Goal: Information Seeking & Learning: Learn about a topic

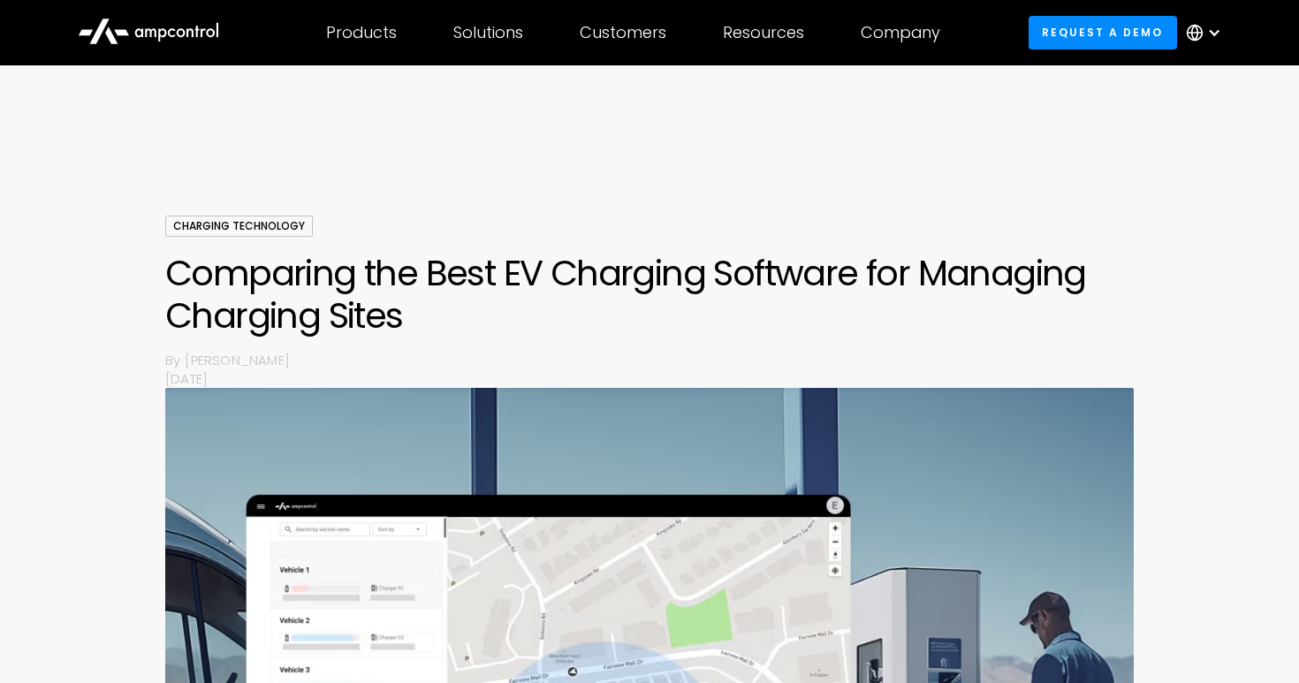
click at [165, 36] on icon at bounding box center [148, 30] width 141 height 42
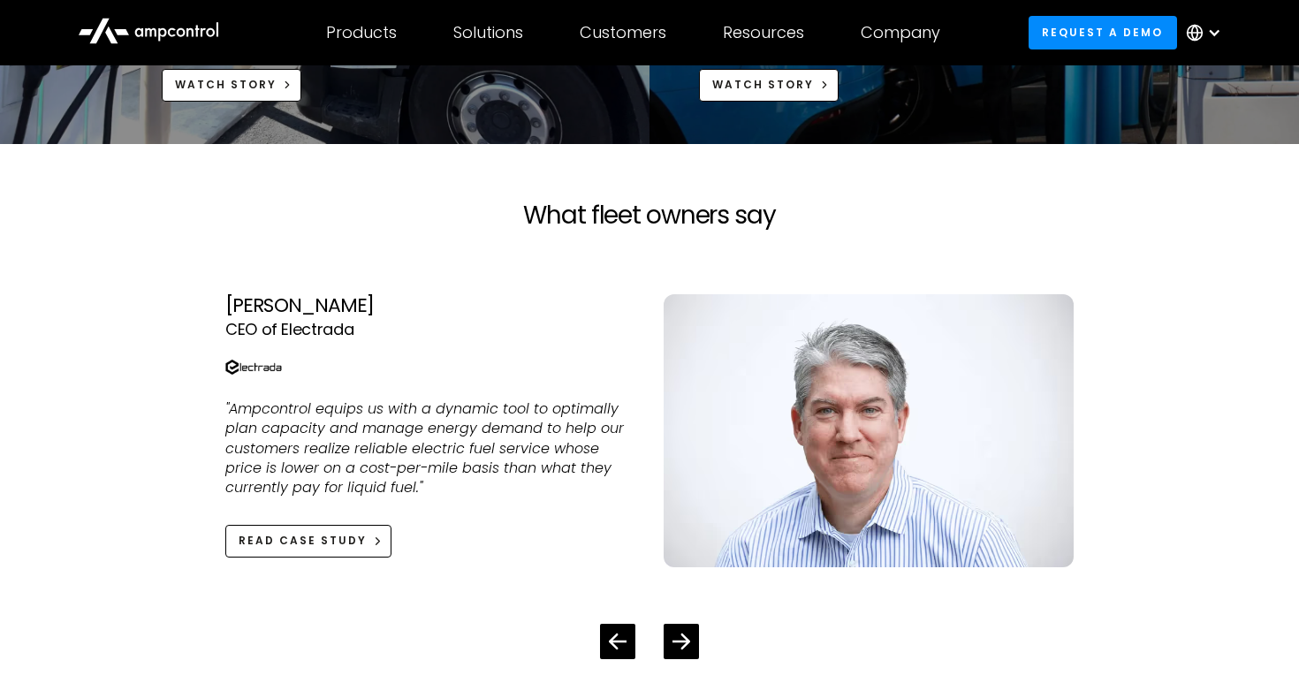
scroll to position [3802, 0]
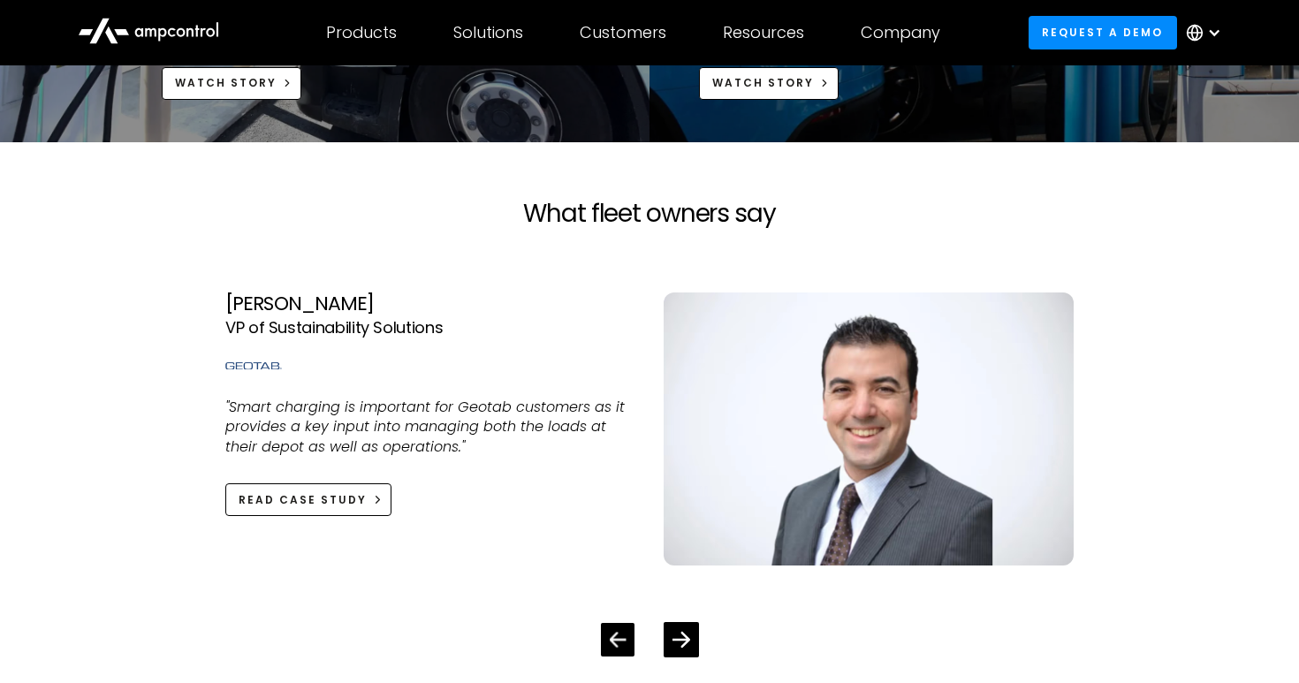
click at [602, 642] on div "Previous slide" at bounding box center [618, 640] width 34 height 34
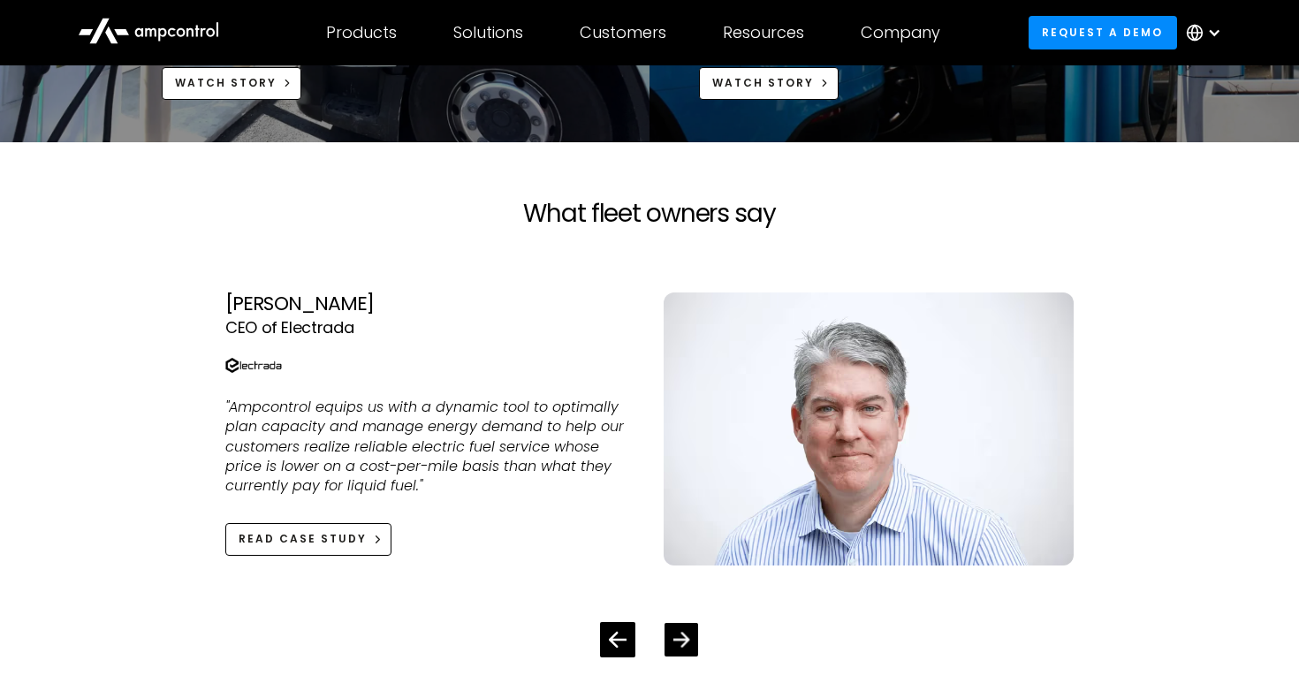
click at [675, 647] on icon "Next slide" at bounding box center [681, 639] width 17 height 17
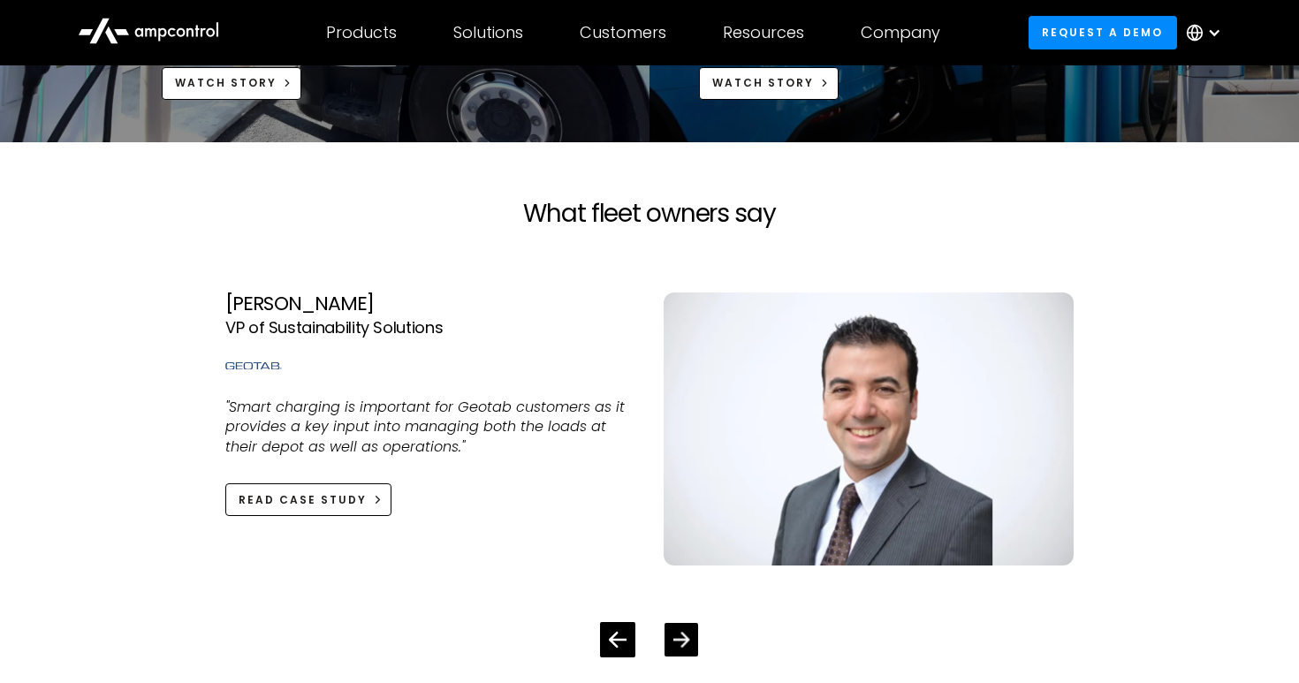
click at [675, 647] on icon "Next slide" at bounding box center [681, 639] width 17 height 17
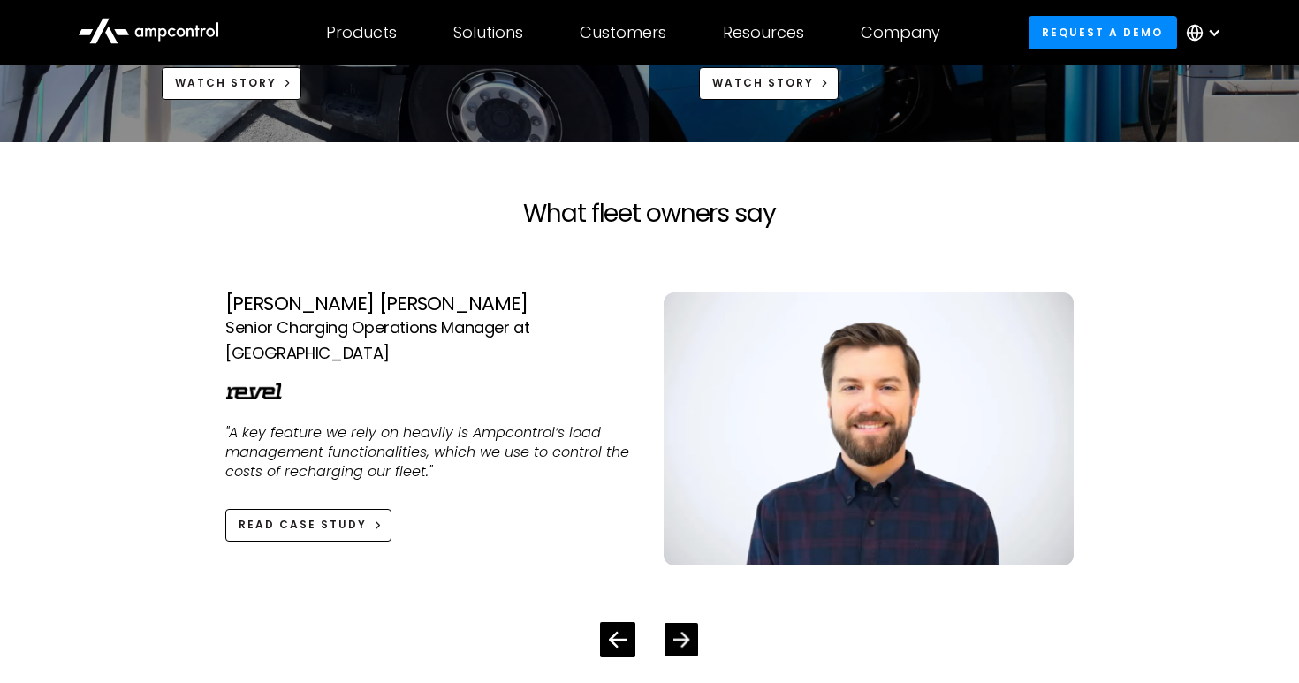
click at [675, 647] on icon "Next slide" at bounding box center [681, 639] width 17 height 17
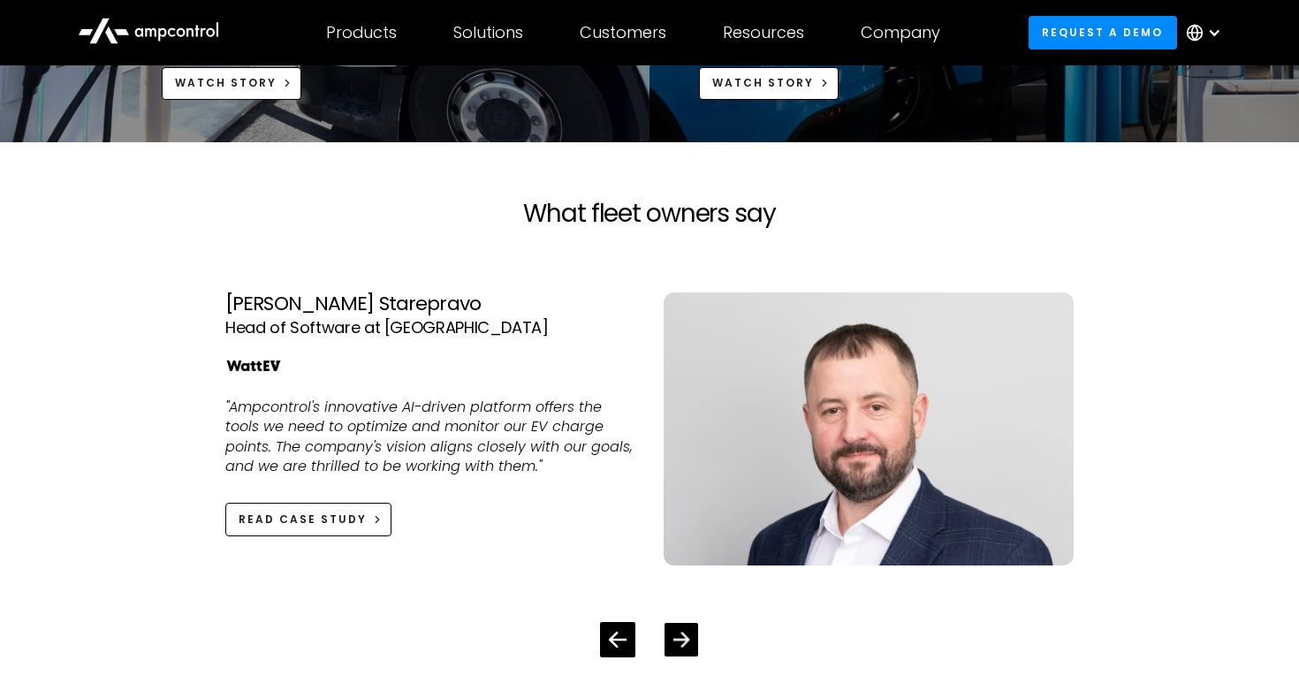
click at [675, 647] on icon "Next slide" at bounding box center [681, 639] width 17 height 17
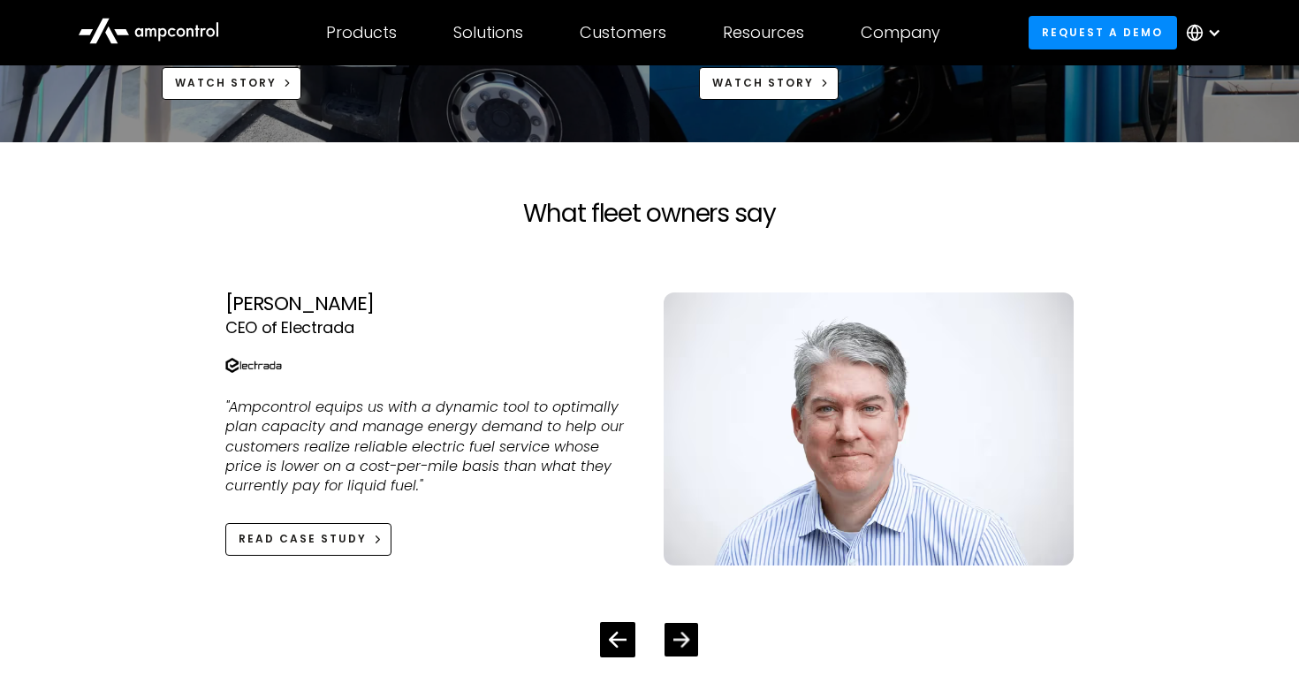
click at [675, 647] on icon "Next slide" at bounding box center [681, 639] width 17 height 17
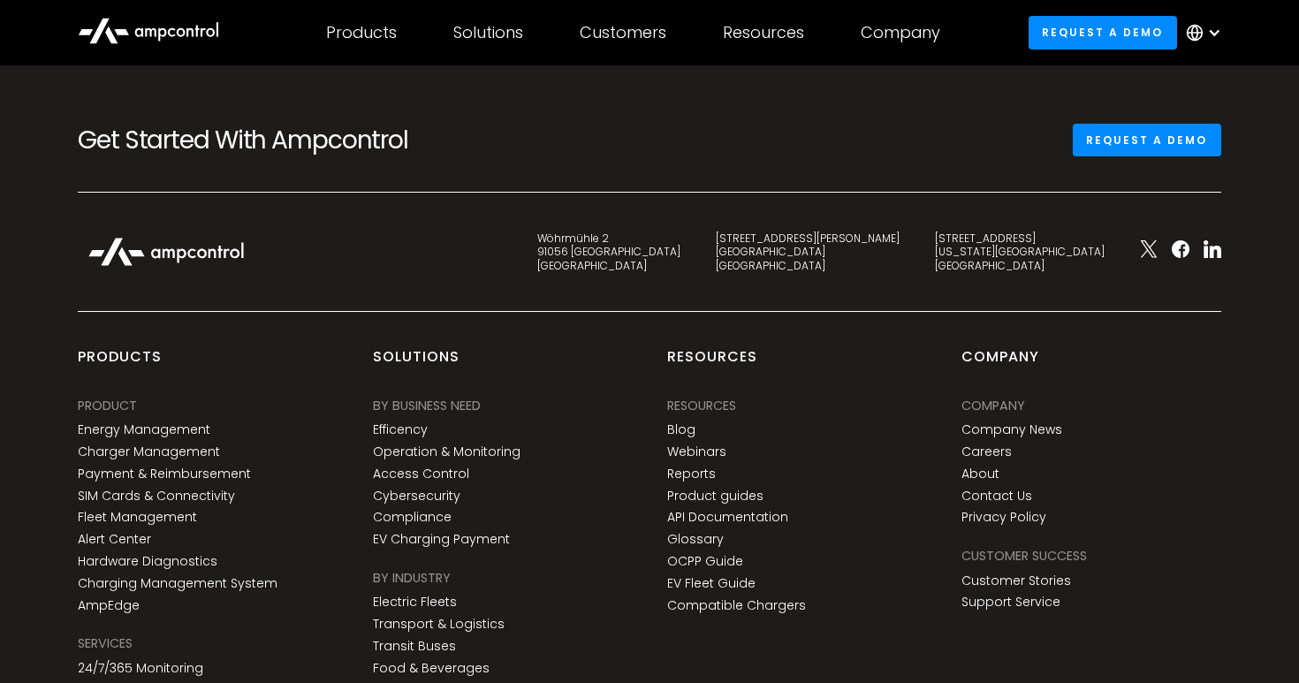
scroll to position [6392, 0]
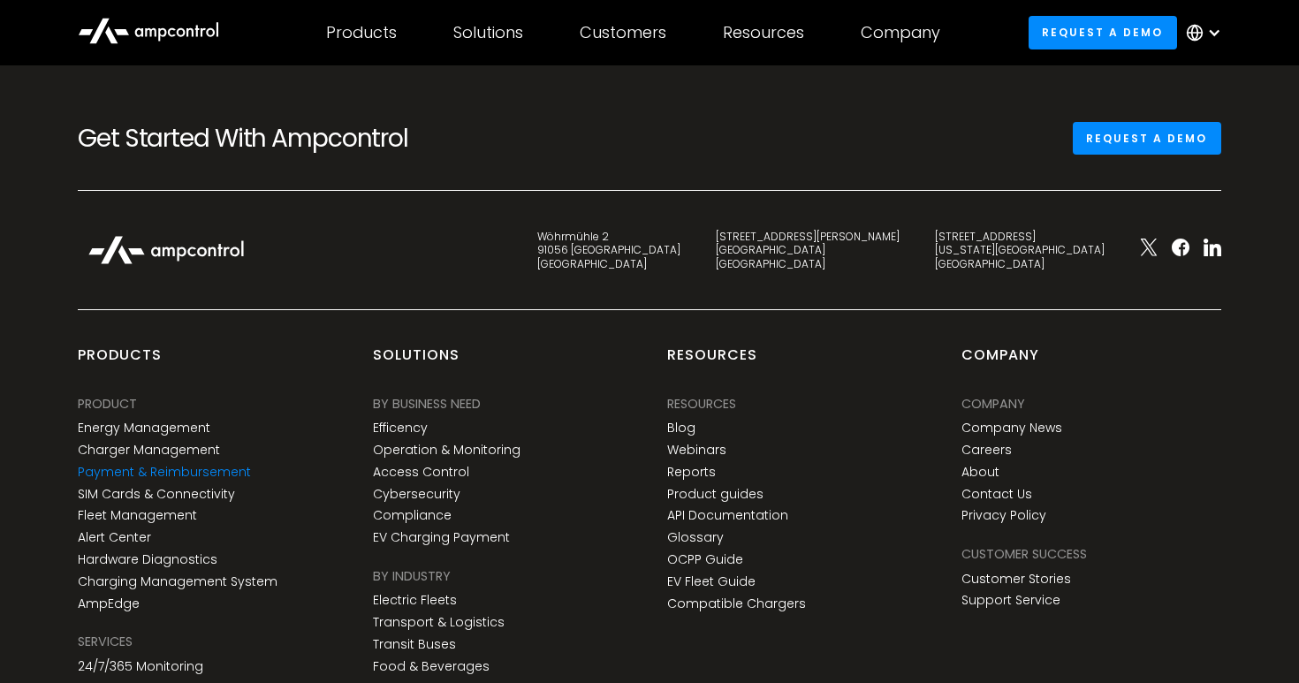
click at [207, 475] on link "Payment & Reimbursement" at bounding box center [164, 472] width 173 height 15
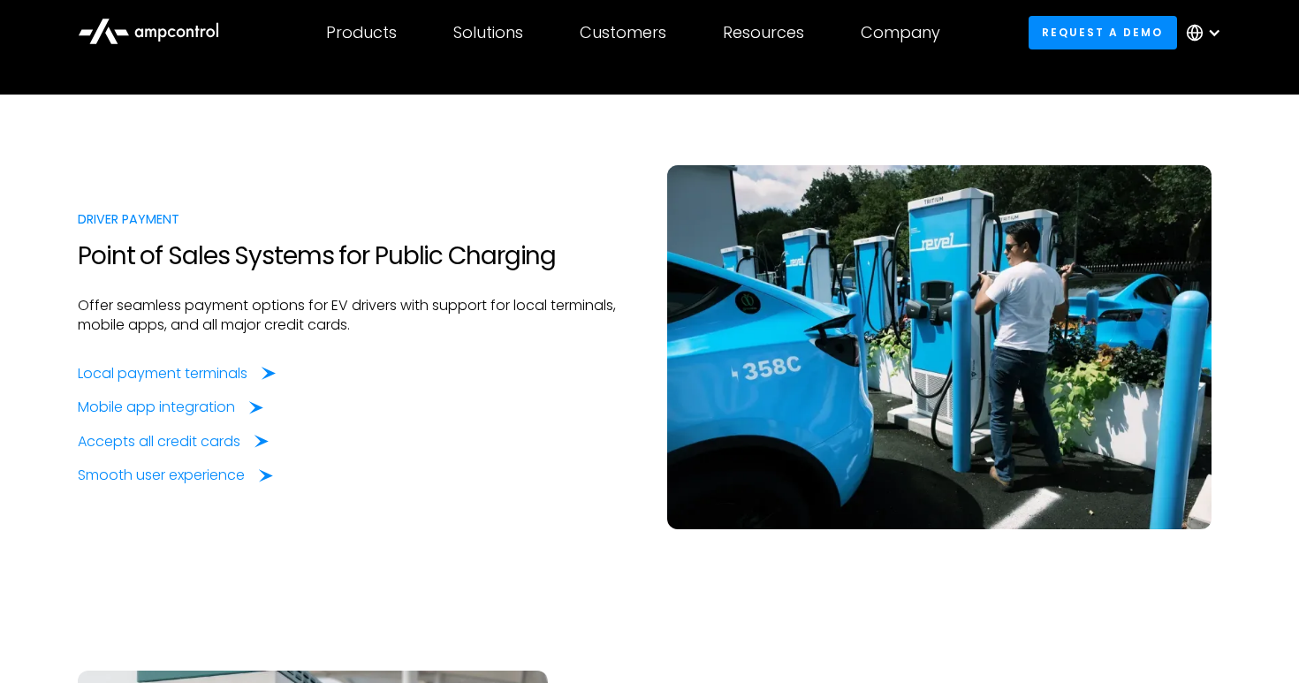
scroll to position [716, 0]
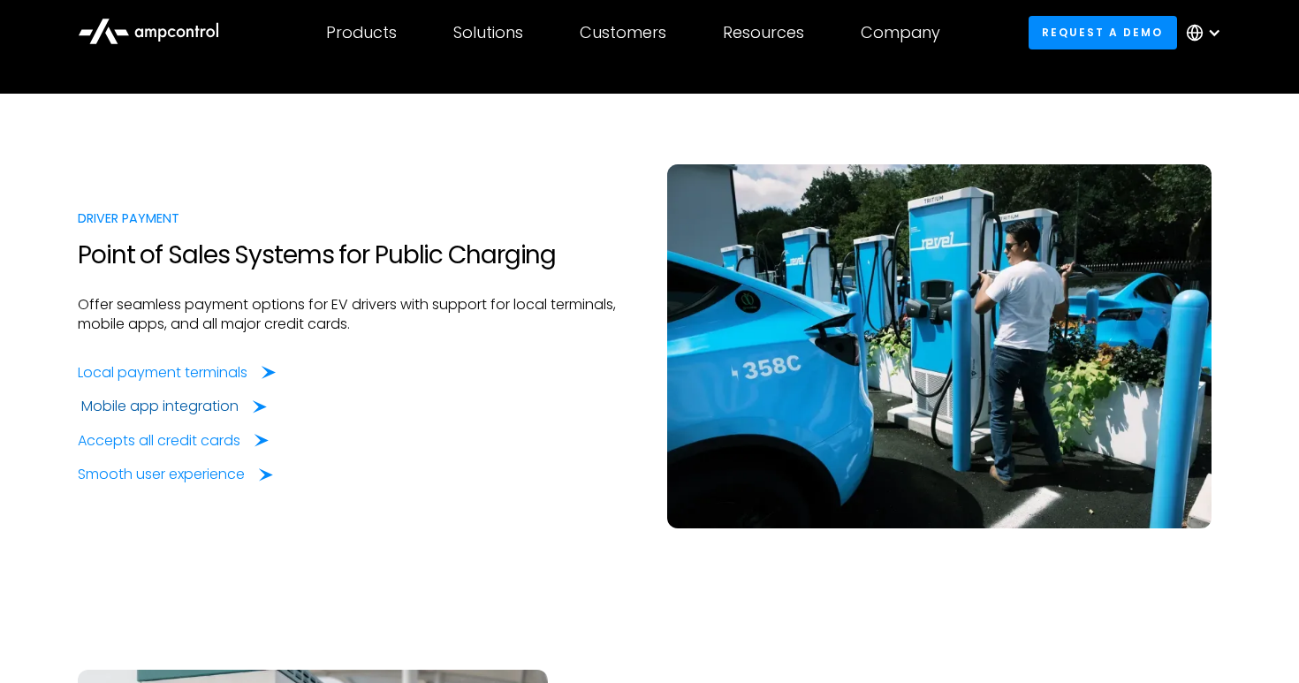
click at [200, 406] on div "Mobile app integration" at bounding box center [159, 406] width 157 height 19
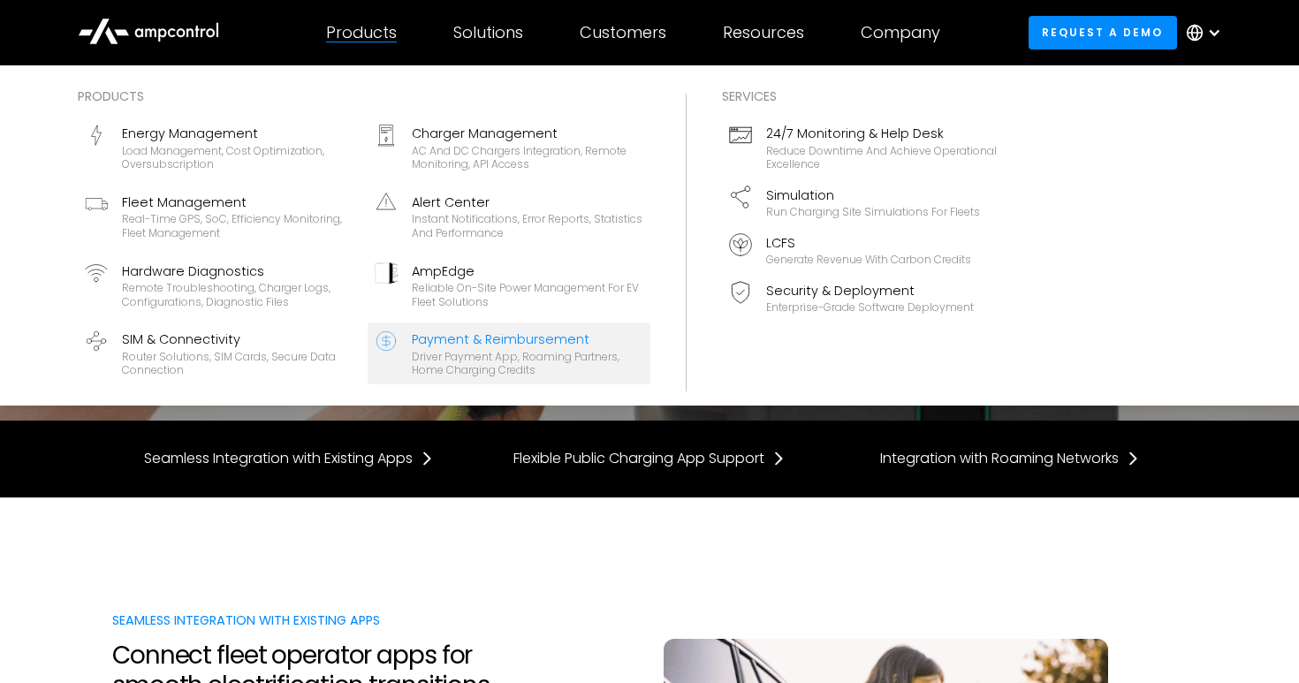
click at [447, 361] on div "Driver Payment App, Roaming Partners, Home Charging Credits" at bounding box center [528, 363] width 232 height 27
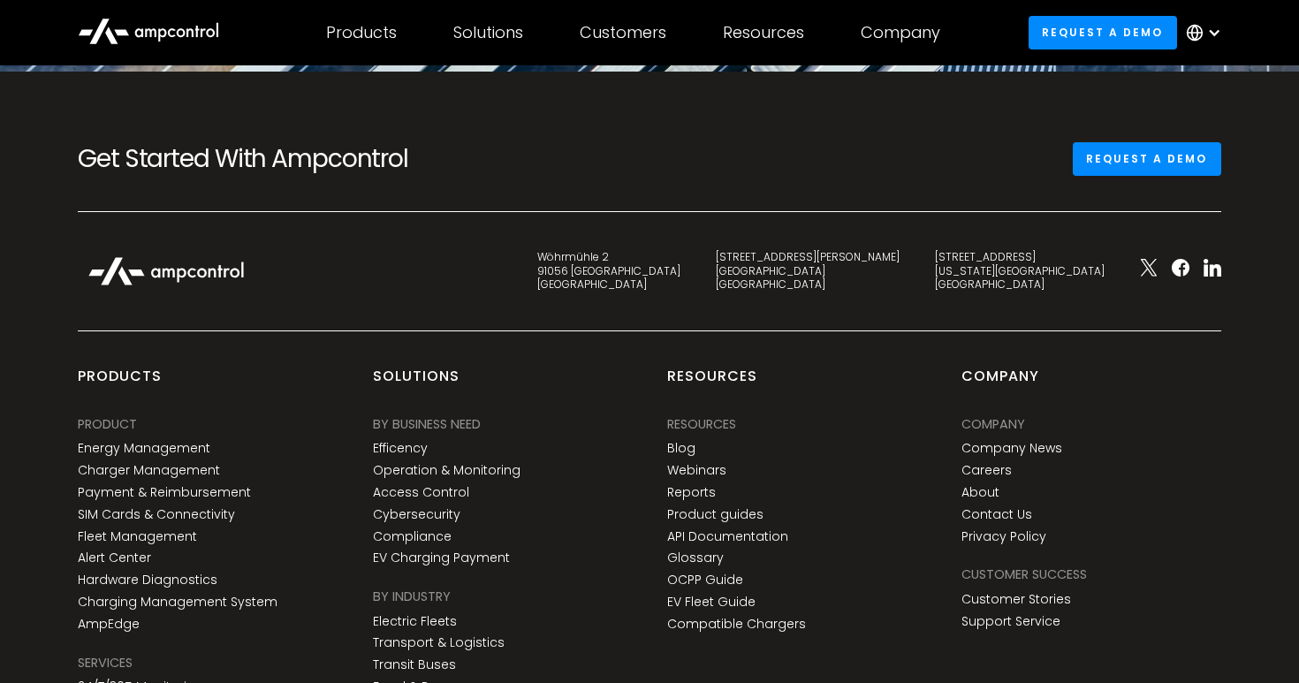
scroll to position [5649, 0]
